Goal: Navigation & Orientation: Find specific page/section

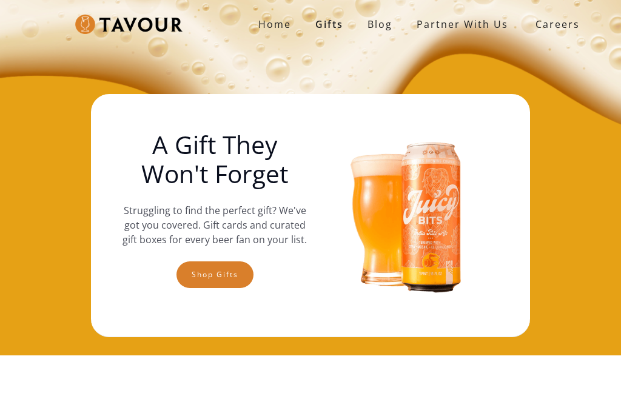
click at [277, 25] on strong "Home" at bounding box center [274, 24] width 33 height 13
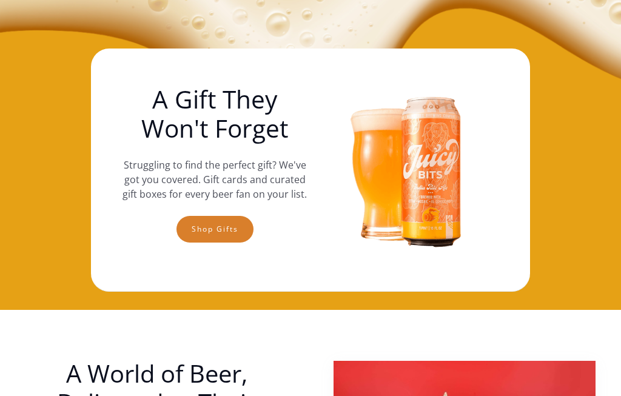
click at [215, 231] on link "Shop gifts" at bounding box center [215, 229] width 77 height 27
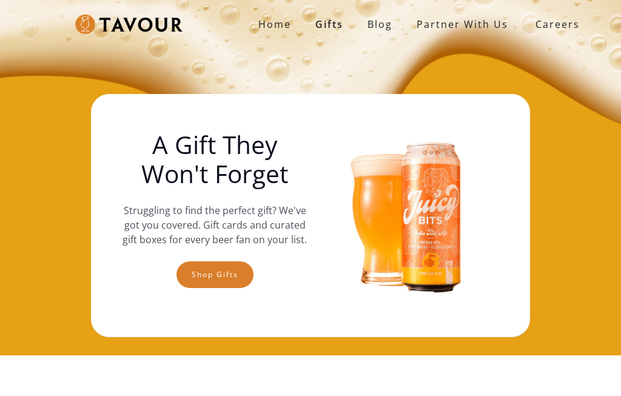
click at [275, 28] on strong "Home" at bounding box center [274, 24] width 33 height 13
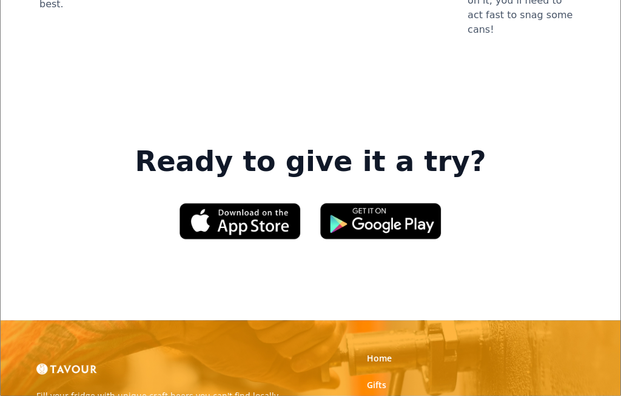
scroll to position [1870, 0]
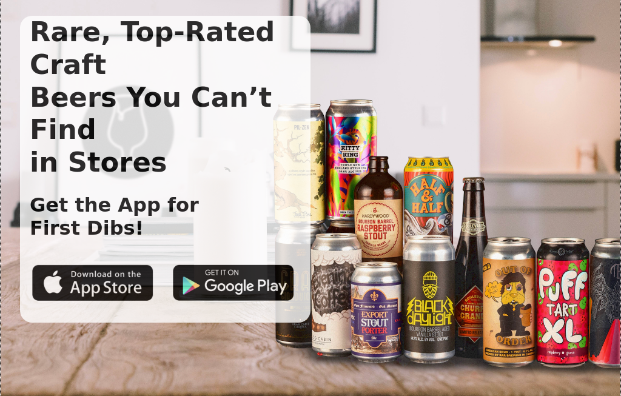
scroll to position [0, 0]
